Goal: Task Accomplishment & Management: Manage account settings

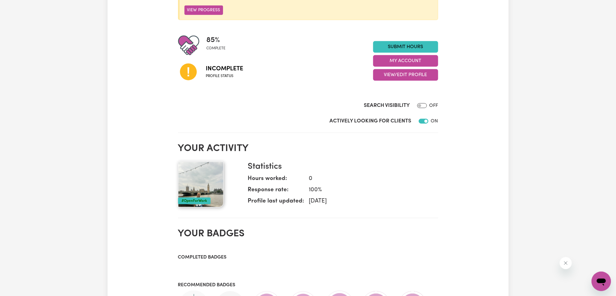
scroll to position [162, 0]
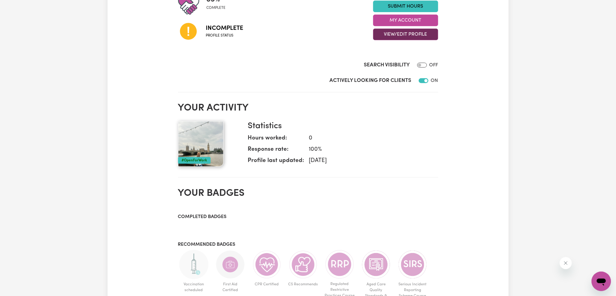
click at [391, 33] on button "View/Edit Profile" at bounding box center [405, 35] width 65 height 12
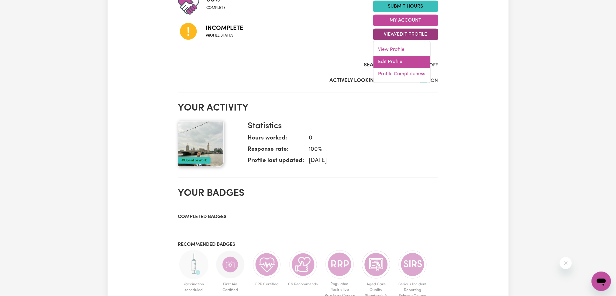
click at [388, 58] on link "Edit Profile" at bounding box center [402, 62] width 57 height 12
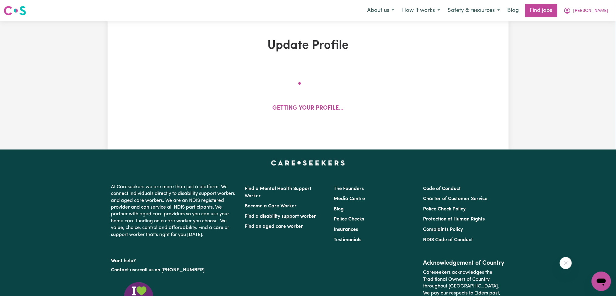
select select "[DEMOGRAPHIC_DATA]"
select select "[DEMOGRAPHIC_DATA] Citizen"
select select "Studying a healthcare related degree or qualification"
select select "55"
select select "104"
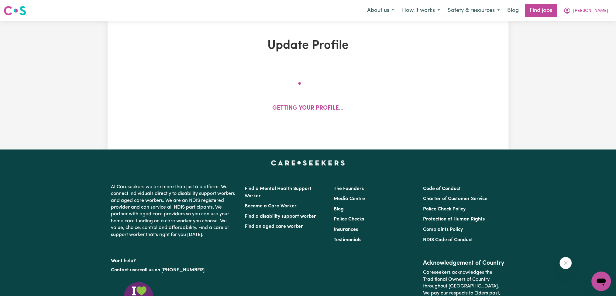
select select "120"
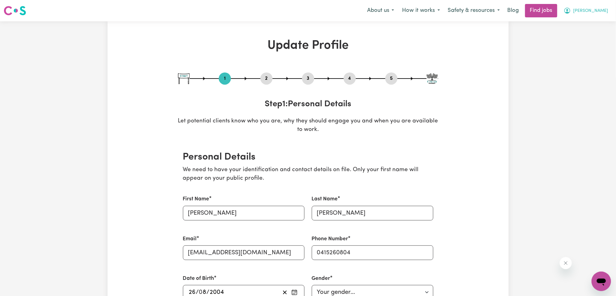
click at [612, 5] on button "[PERSON_NAME]" at bounding box center [586, 10] width 53 height 13
click at [596, 21] on link "My Account" at bounding box center [588, 24] width 48 height 12
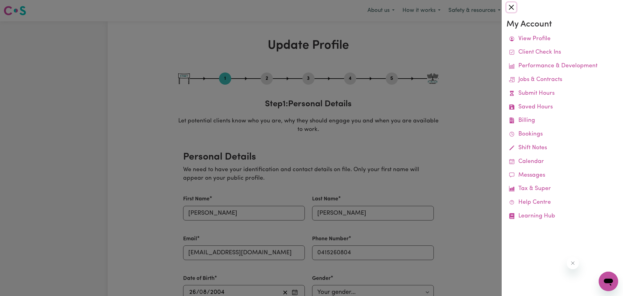
click at [512, 6] on button "Close" at bounding box center [511, 7] width 10 height 10
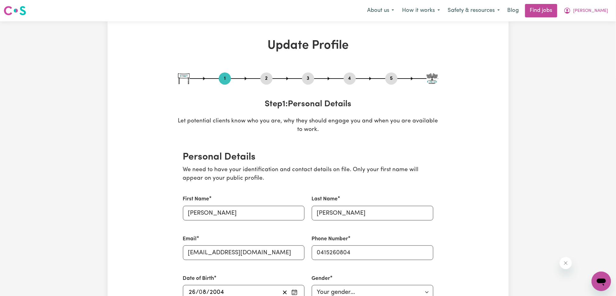
drag, startPoint x: 601, startPoint y: 10, endPoint x: 594, endPoint y: 27, distance: 18.0
click at [601, 16] on button "[PERSON_NAME]" at bounding box center [586, 10] width 53 height 13
click at [593, 33] on link "My Dashboard" at bounding box center [588, 35] width 48 height 12
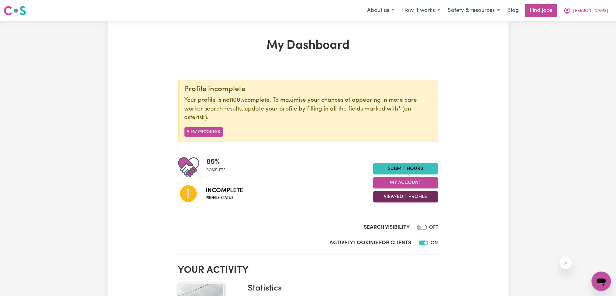
click at [397, 198] on button "View/Edit Profile" at bounding box center [405, 197] width 65 height 12
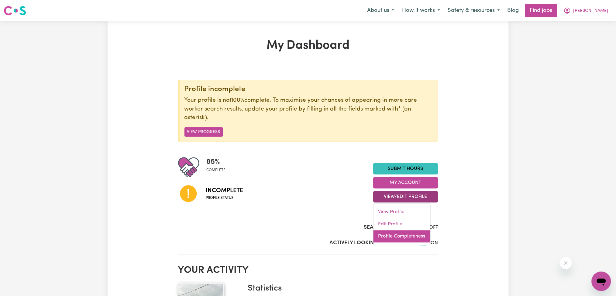
click at [389, 235] on link "Profile Completeness" at bounding box center [402, 236] width 57 height 12
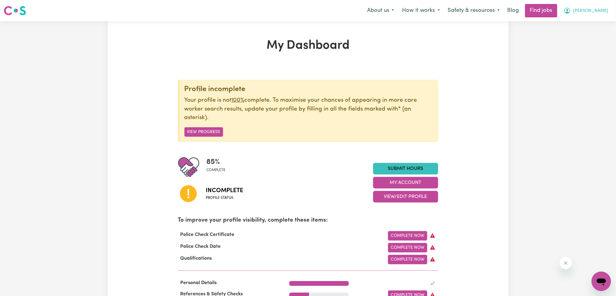
click at [599, 12] on button "[PERSON_NAME]" at bounding box center [586, 10] width 53 height 13
click at [591, 41] on link "Logout" at bounding box center [588, 47] width 48 height 12
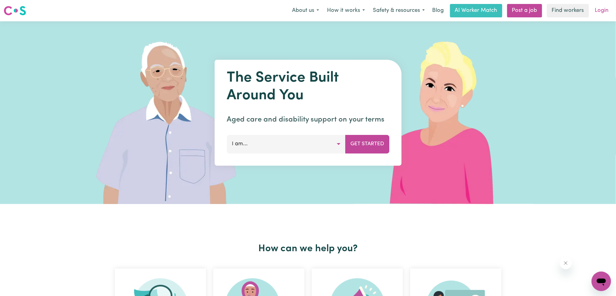
click at [598, 10] on link "Login" at bounding box center [602, 10] width 21 height 13
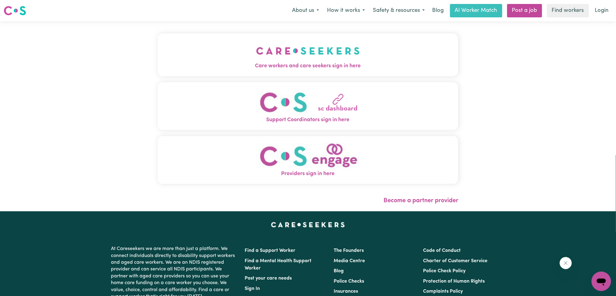
click at [261, 52] on img "Care workers and care seekers sign in here" at bounding box center [308, 51] width 104 height 23
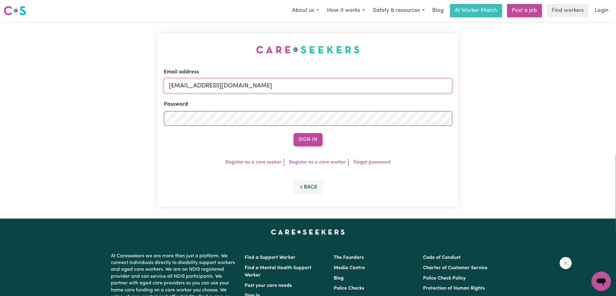
click at [226, 87] on input "[EMAIL_ADDRESS][DOMAIN_NAME]" at bounding box center [308, 85] width 289 height 15
drag, startPoint x: 200, startPoint y: 87, endPoint x: 352, endPoint y: 91, distance: 152.7
click at [355, 89] on input "Superuser~[EMAIL_ADDRESS][DOMAIN_NAME]" at bounding box center [308, 85] width 289 height 15
type input "Superuser~[EMAIL_ADDRESS][DOMAIN_NAME]"
click at [303, 137] on button "Sign In" at bounding box center [308, 139] width 29 height 13
